Goal: Information Seeking & Learning: Learn about a topic

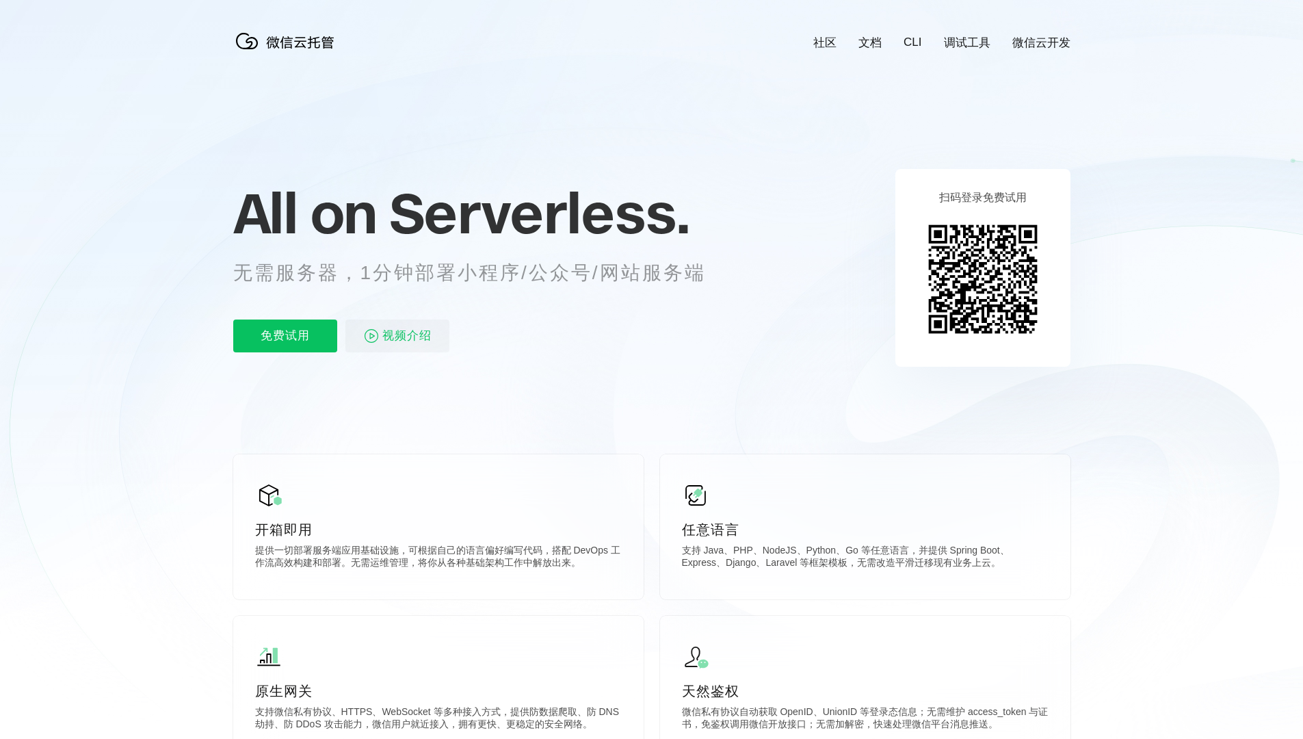
scroll to position [0, 2432]
drag, startPoint x: 360, startPoint y: 274, endPoint x: 588, endPoint y: 272, distance: 227.7
click at [588, 272] on p "无需服务器，1分钟部署小程序/公众号/网站服务端" at bounding box center [482, 272] width 498 height 27
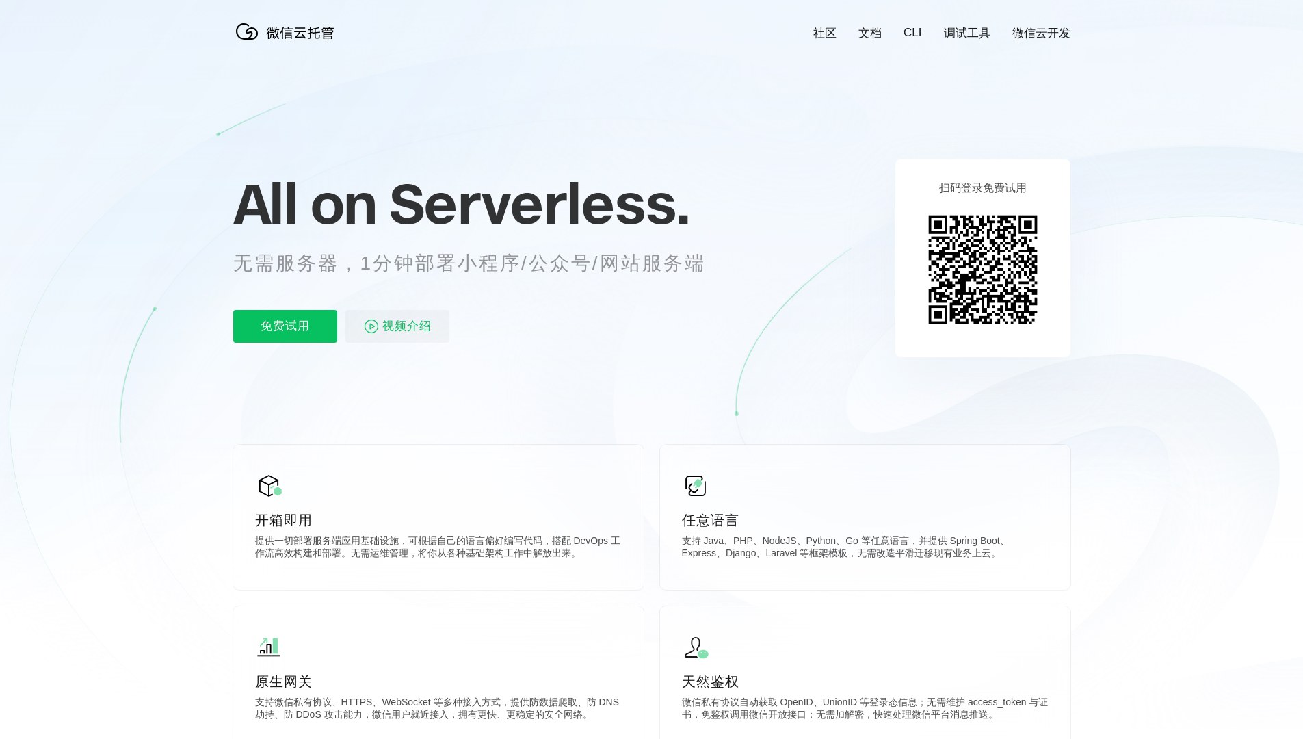
scroll to position [0, 0]
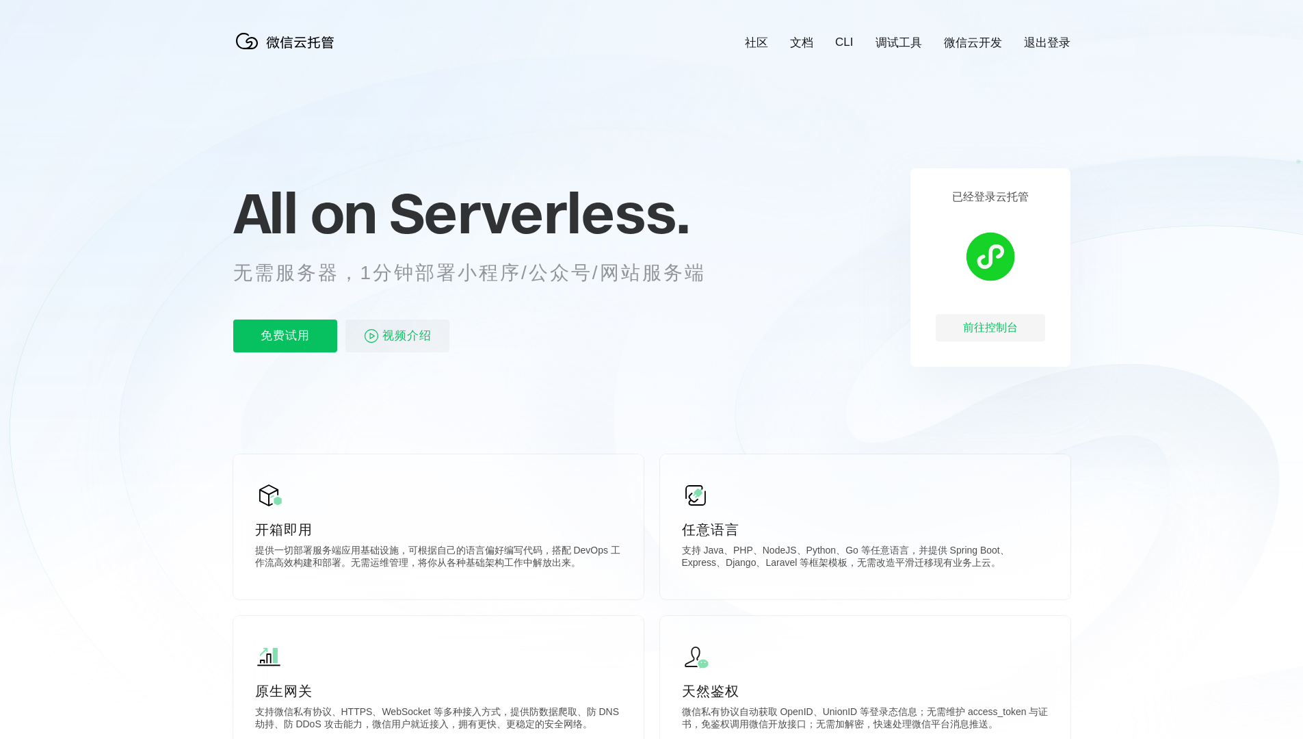
scroll to position [0, 2432]
click at [851, 40] on link "CLI" at bounding box center [844, 43] width 18 height 14
click at [799, 44] on link "文档" at bounding box center [801, 43] width 23 height 16
